Goal: Information Seeking & Learning: Learn about a topic

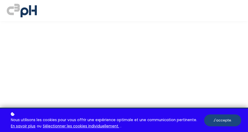
click at [226, 120] on button "J'accepte." at bounding box center [222, 121] width 37 height 12
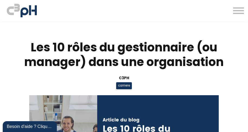
click at [245, 122] on div "Les 10 rôles du gestionnaire (ou manager) dans une organisation C3pH carriere P…" at bounding box center [124, 131] width 248 height 183
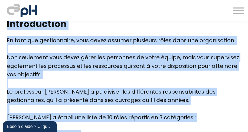
scroll to position [207, 0]
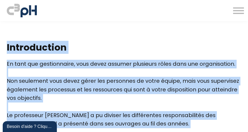
drag, startPoint x: 216, startPoint y: 78, endPoint x: 5, endPoint y: 42, distance: 214.3
copy div "Loremipsumdo Si amet con adipiscingel, sedd eiusm tempori utlaboree dolor magn …"
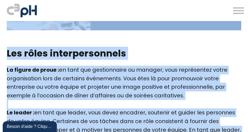
scroll to position [786, 0]
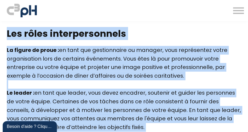
click at [229, 72] on div "La figure de proue : en tant que gestionnaire ou manager, vous représentez votr…" at bounding box center [124, 67] width 235 height 43
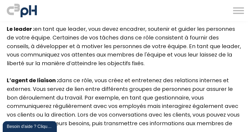
scroll to position [851, 0]
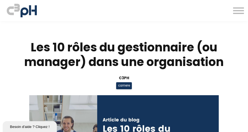
scroll to position [851, 0]
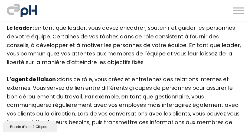
click at [176, 105] on div "L’agent de liaison : dans ce rôle, vous créez et entretenez des relations inter…" at bounding box center [124, 105] width 235 height 60
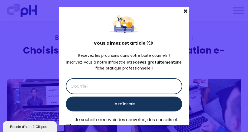
scroll to position [2096, 0]
click at [185, 11] on span at bounding box center [185, 11] width 7 height 8
